Goal: Communication & Community: Connect with others

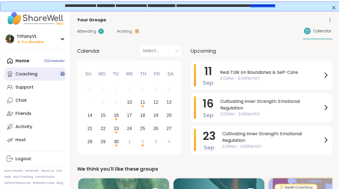
click at [38, 73] on link "Coaching" at bounding box center [34, 74] width 61 height 13
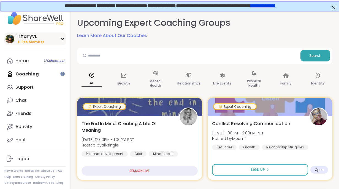
click at [42, 40] on span "Pro Member" at bounding box center [32, 42] width 23 height 5
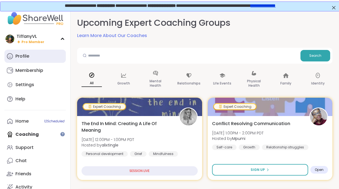
click at [24, 56] on div "Profile" at bounding box center [22, 56] width 14 height 6
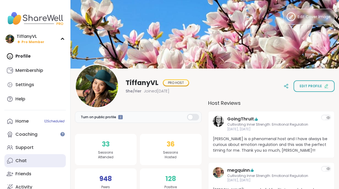
click at [36, 158] on link "Chat" at bounding box center [34, 161] width 61 height 13
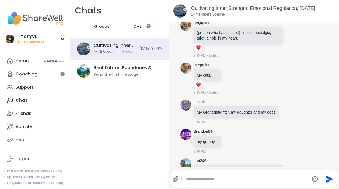
click at [142, 27] on div "DMs" at bounding box center [137, 26] width 27 height 13
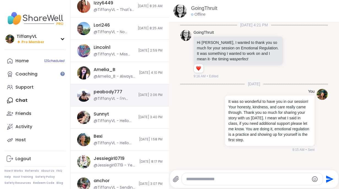
click at [138, 97] on span "[DATE] 2:06 PM" at bounding box center [150, 95] width 24 height 5
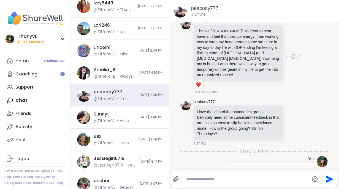
scroll to position [4116, 0]
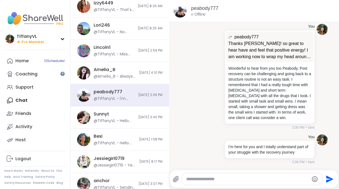
click at [205, 180] on textarea "Type your message" at bounding box center [247, 180] width 123 height 6
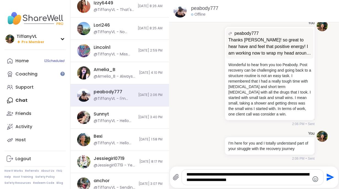
type textarea "**********"
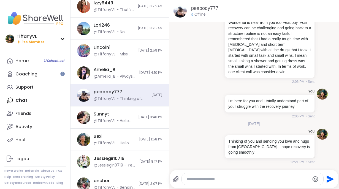
scroll to position [4162, 0]
